Goal: Task Accomplishment & Management: Complete application form

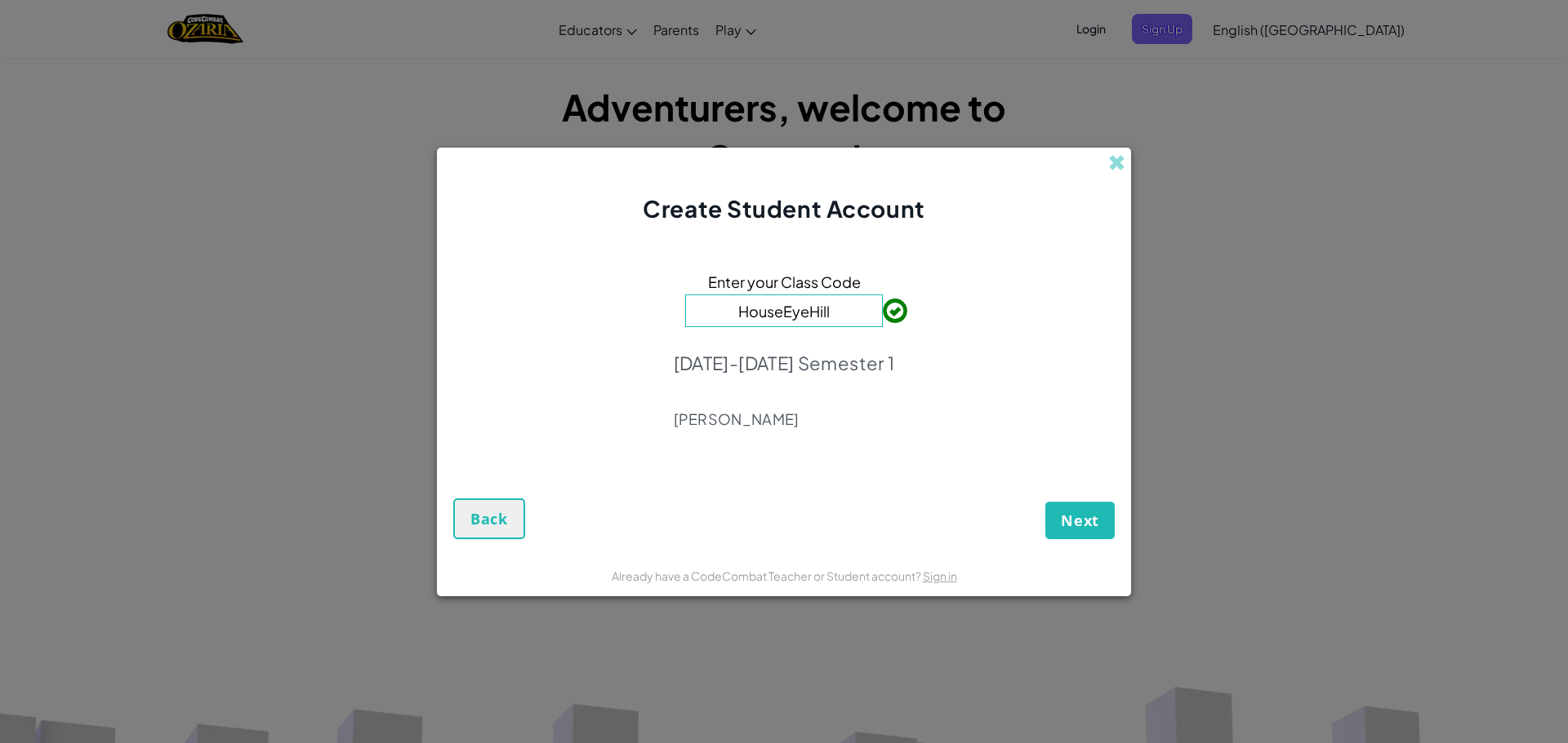
drag, startPoint x: 0, startPoint y: 0, endPoint x: 1071, endPoint y: 489, distance: 1177.4
click at [1071, 489] on div "Next Back" at bounding box center [784, 504] width 661 height 70
click at [1073, 508] on button "Next" at bounding box center [1080, 521] width 70 height 37
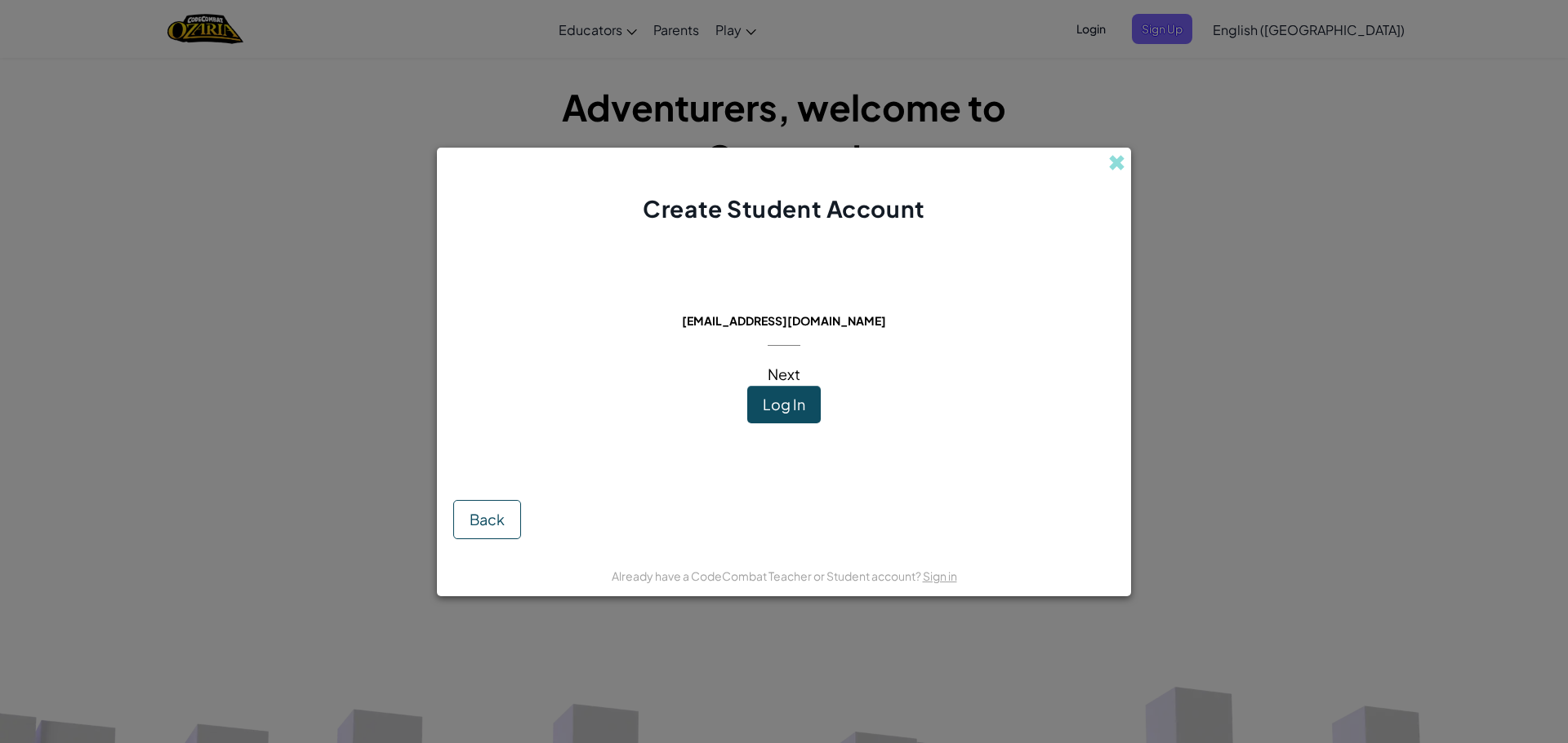
click at [1131, 153] on div "Create Student Account This email is already in use: [EMAIL_ADDRESS][DOMAIN_NAM…" at bounding box center [784, 371] width 1568 height 743
click at [1106, 157] on div "Create Student Account" at bounding box center [784, 187] width 694 height 78
click at [1110, 161] on span at bounding box center [1116, 162] width 17 height 17
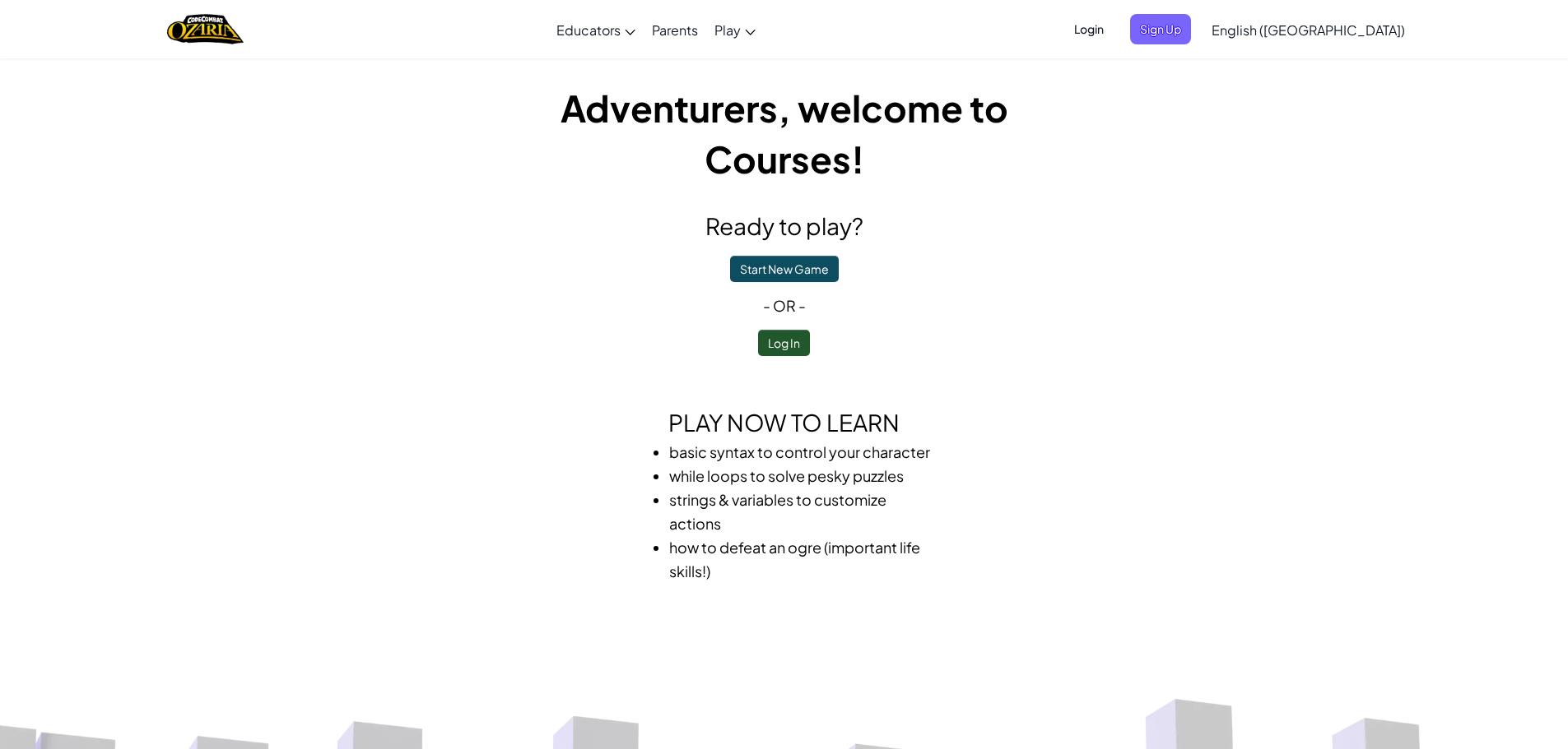
click at [1114, 43] on span "Login" at bounding box center [1089, 30] width 49 height 31
